Goal: Task Accomplishment & Management: Use online tool/utility

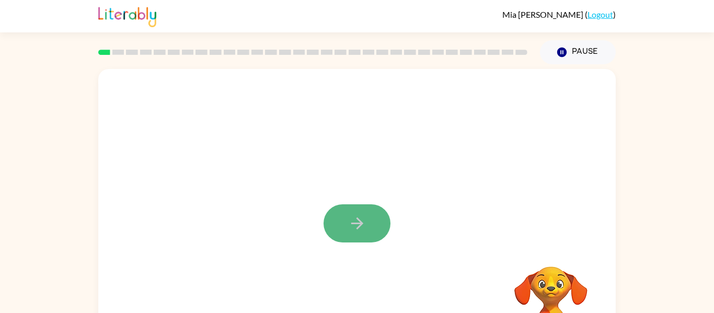
click at [357, 222] on icon "button" at bounding box center [357, 223] width 18 height 18
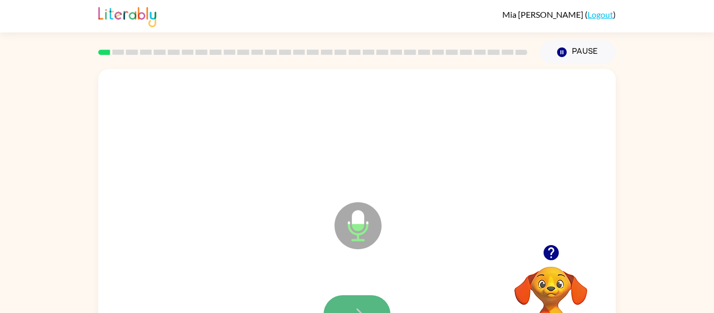
click at [356, 304] on button "button" at bounding box center [357, 314] width 67 height 38
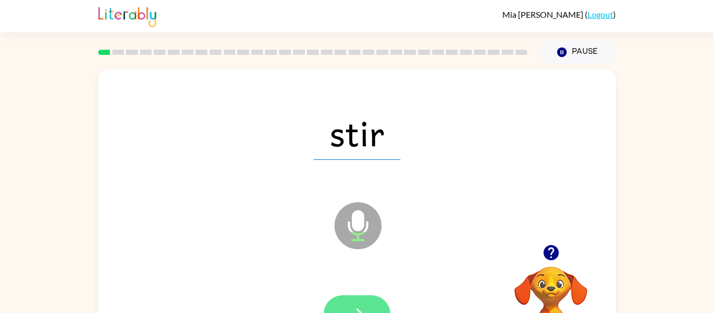
click at [373, 304] on button "button" at bounding box center [357, 314] width 67 height 38
click at [369, 308] on button "button" at bounding box center [357, 314] width 67 height 38
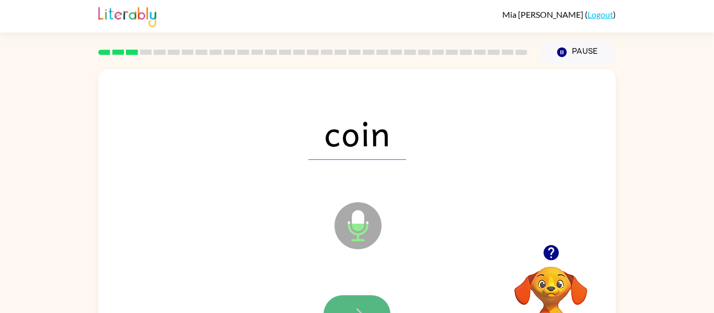
click at [367, 312] on button "button" at bounding box center [357, 314] width 67 height 38
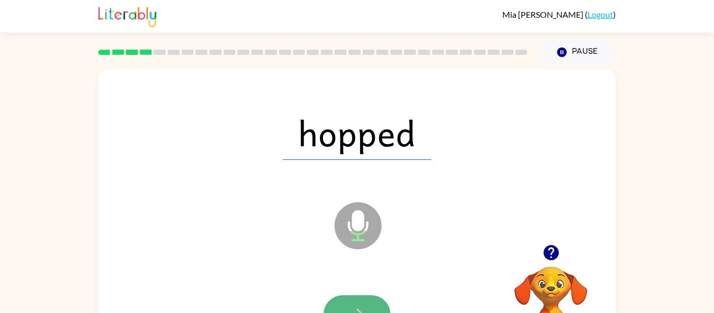
click at [356, 295] on button "button" at bounding box center [357, 314] width 67 height 38
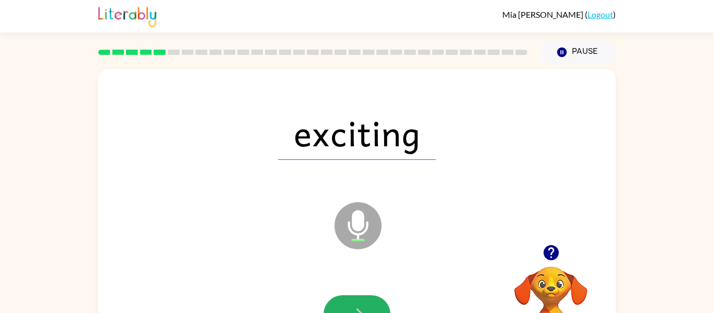
click at [356, 295] on button "button" at bounding box center [357, 314] width 67 height 38
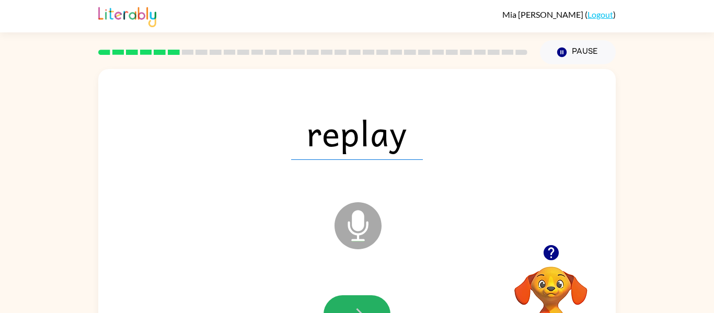
click at [356, 295] on button "button" at bounding box center [357, 314] width 67 height 38
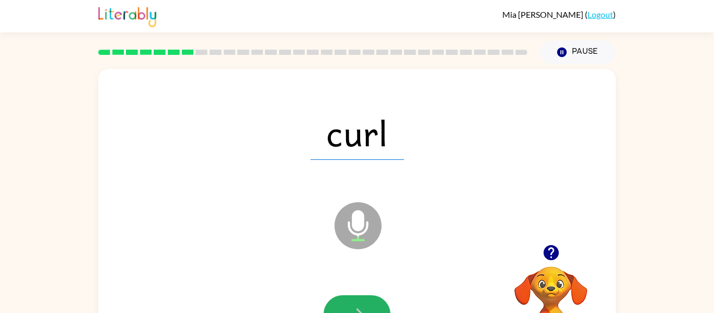
click at [356, 295] on button "button" at bounding box center [357, 314] width 67 height 38
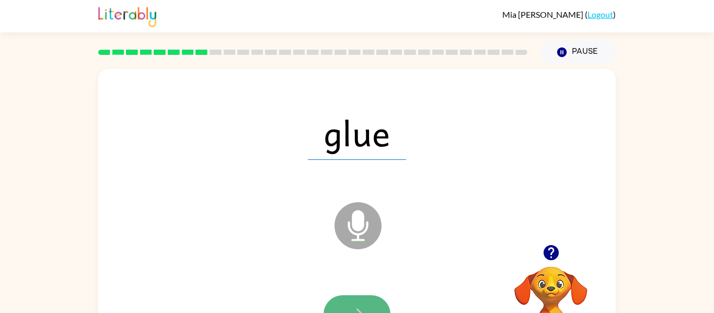
click at [357, 297] on button "button" at bounding box center [357, 314] width 67 height 38
click at [367, 302] on button "button" at bounding box center [357, 314] width 67 height 38
click at [368, 304] on button "button" at bounding box center [357, 314] width 67 height 38
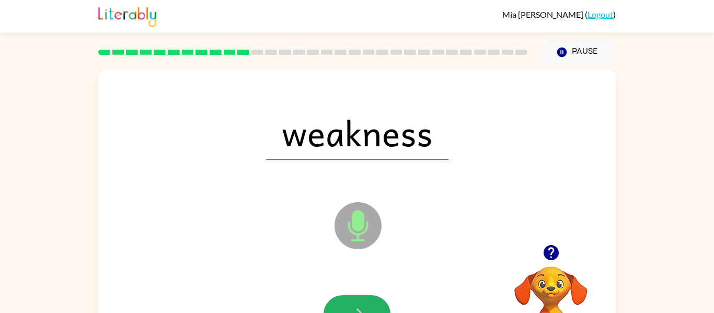
click at [368, 304] on button "button" at bounding box center [357, 314] width 67 height 38
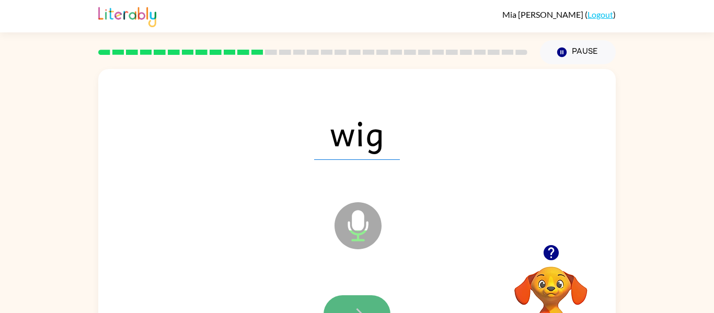
click at [368, 305] on button "button" at bounding box center [357, 314] width 67 height 38
click at [368, 306] on button "button" at bounding box center [357, 314] width 67 height 38
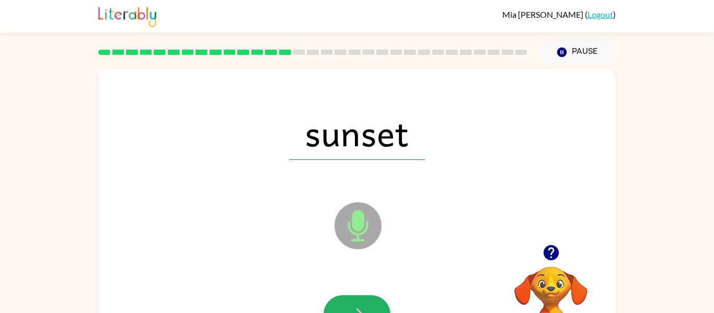
click at [368, 306] on button "button" at bounding box center [357, 314] width 67 height 38
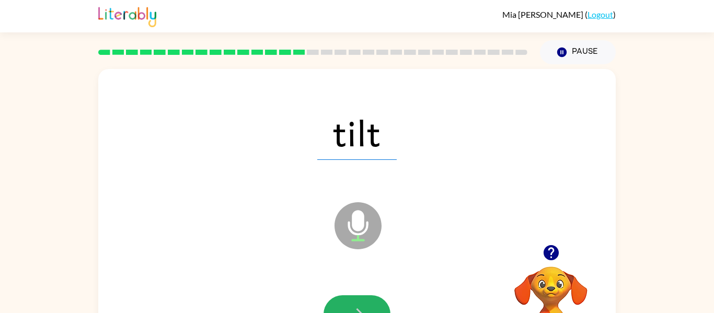
click at [368, 306] on button "button" at bounding box center [357, 314] width 67 height 38
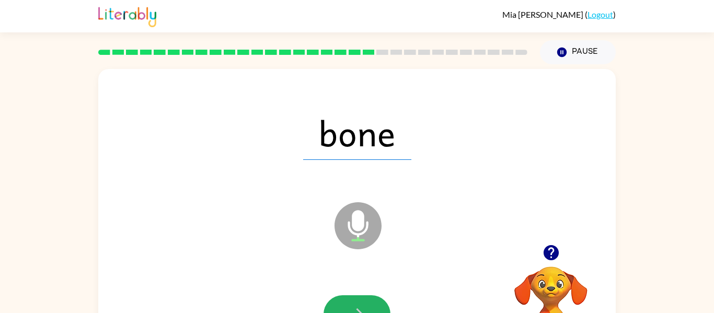
click at [368, 306] on button "button" at bounding box center [357, 314] width 67 height 38
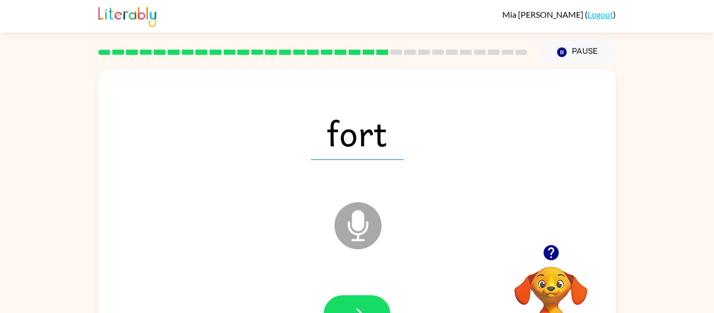
click at [368, 306] on button "button" at bounding box center [357, 314] width 67 height 38
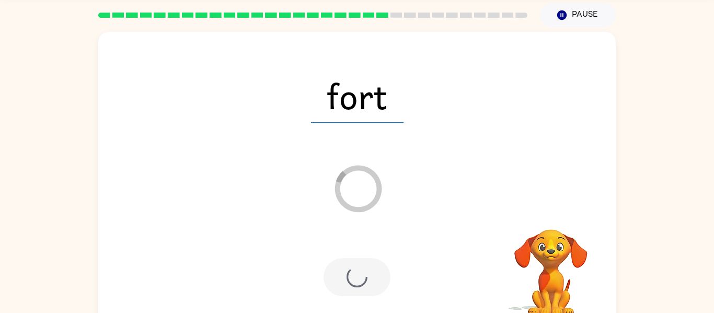
scroll to position [38, 0]
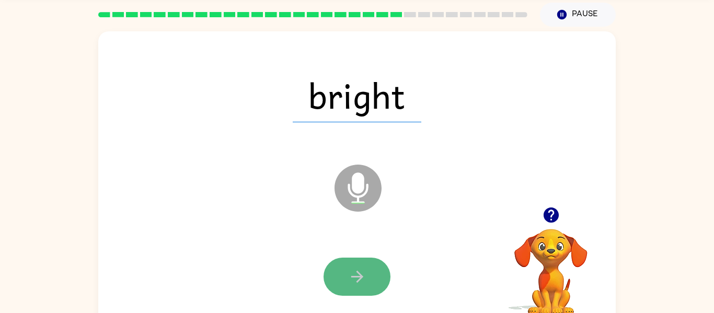
click at [365, 273] on icon "button" at bounding box center [357, 277] width 18 height 18
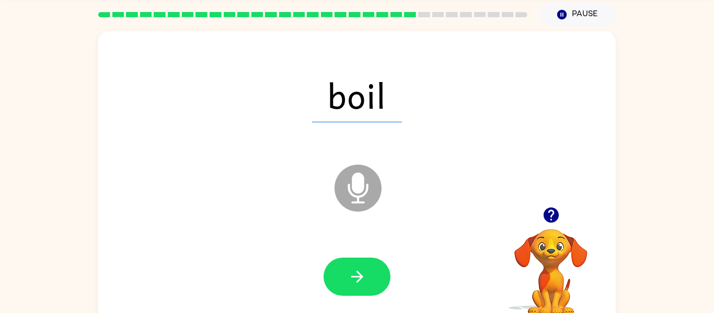
click at [365, 273] on icon "button" at bounding box center [357, 277] width 18 height 18
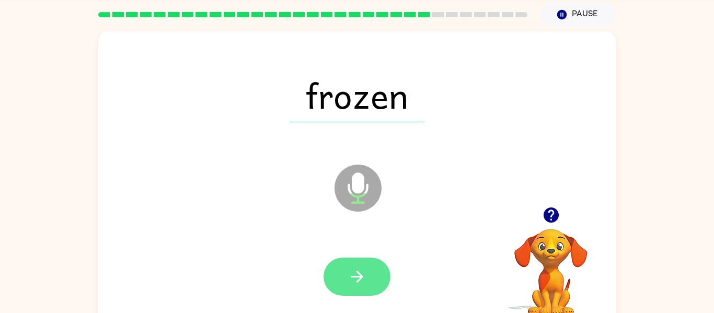
click at [365, 274] on icon "button" at bounding box center [357, 277] width 18 height 18
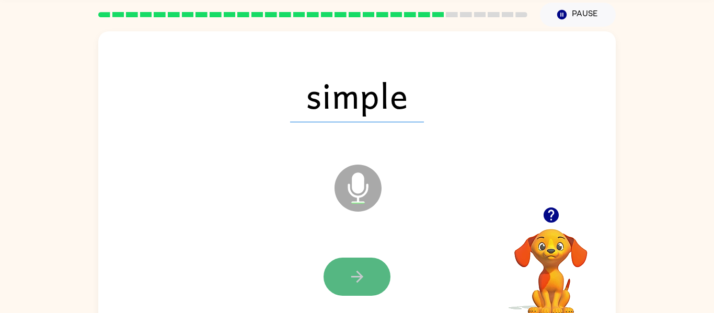
click at [360, 280] on icon "button" at bounding box center [357, 277] width 18 height 18
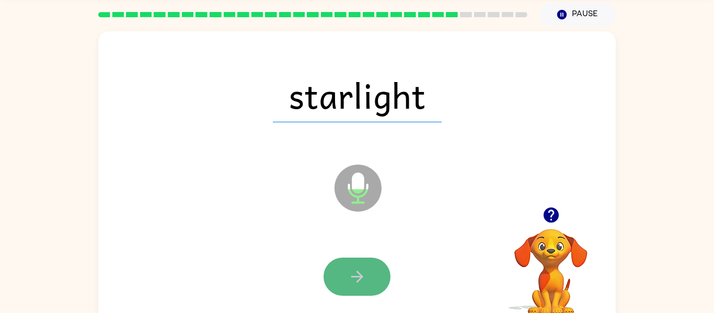
click at [360, 280] on icon "button" at bounding box center [357, 277] width 18 height 18
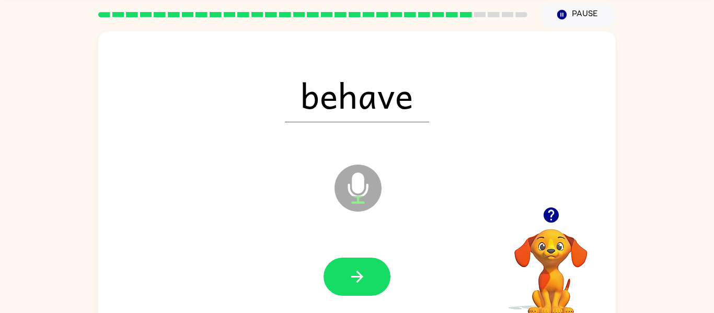
click at [360, 280] on icon "button" at bounding box center [357, 277] width 18 height 18
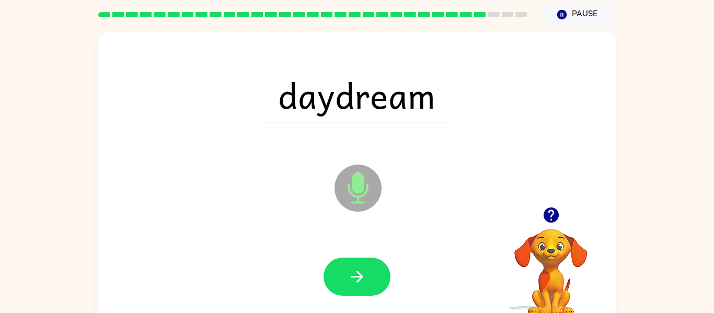
click at [360, 280] on icon "button" at bounding box center [357, 277] width 18 height 18
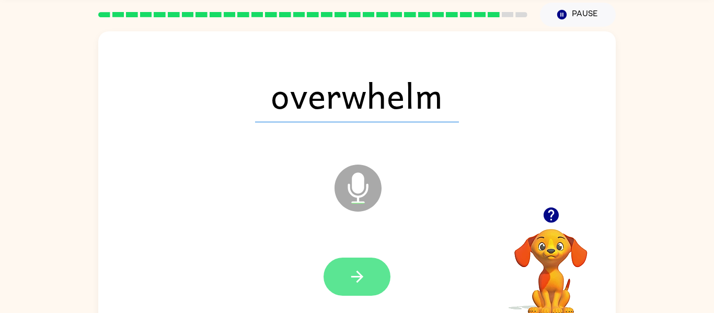
click at [361, 280] on icon "button" at bounding box center [357, 277] width 18 height 18
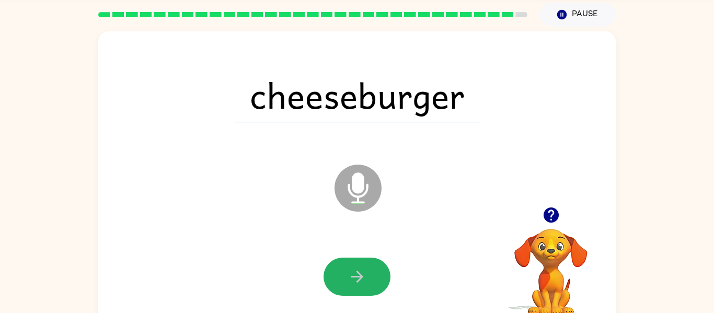
click at [361, 280] on icon "button" at bounding box center [357, 277] width 18 height 18
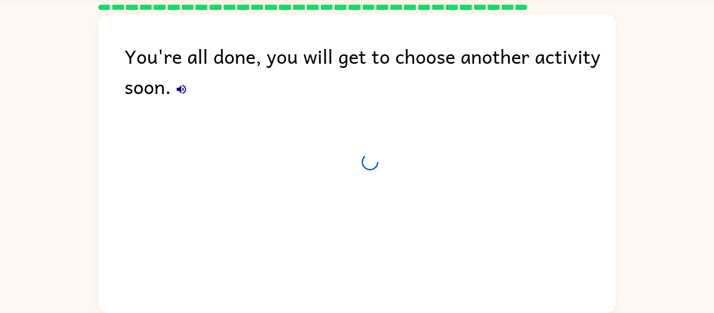
scroll to position [28, 0]
